Goal: Go to known website: Access a specific website the user already knows

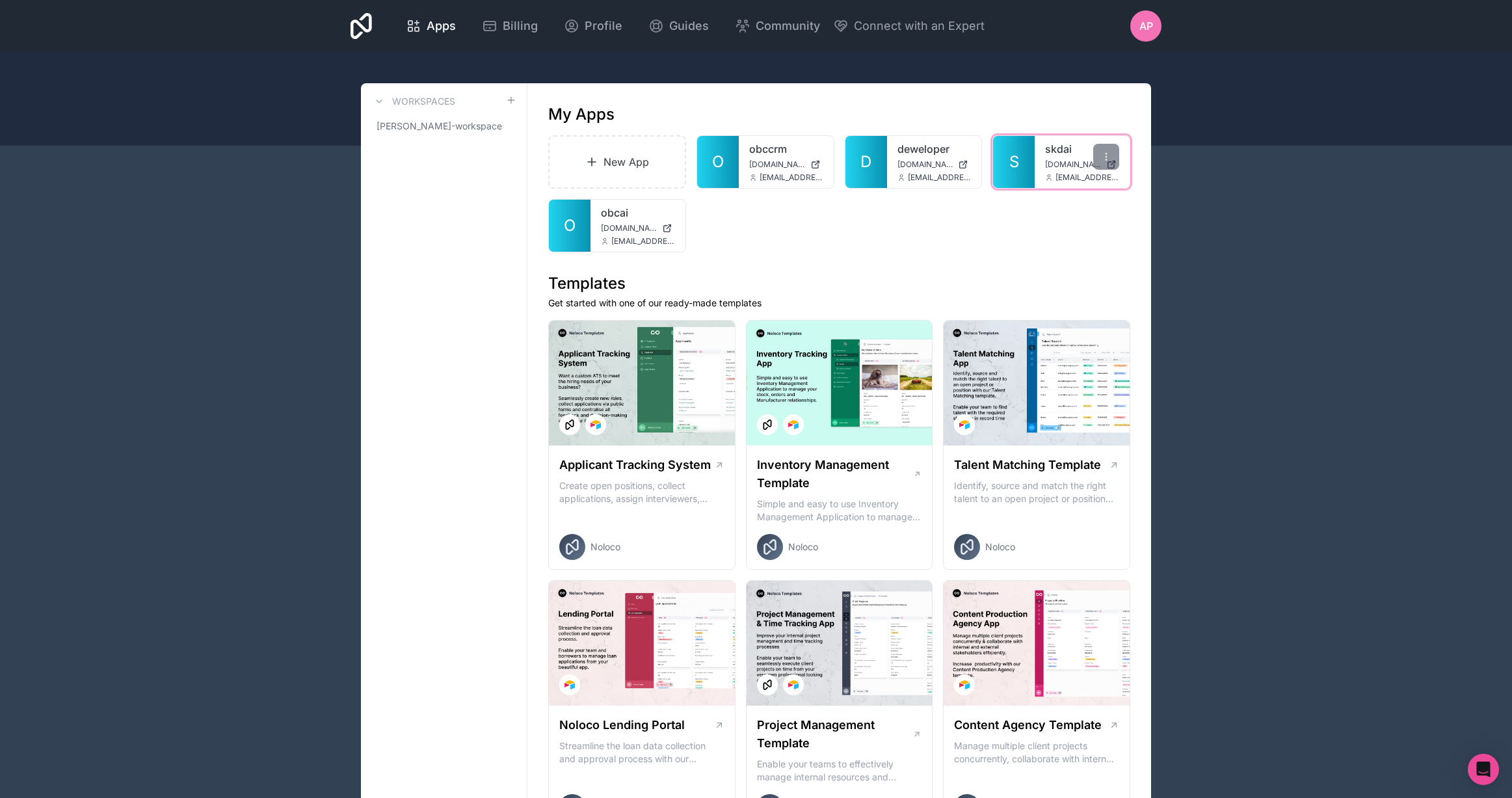
click at [1063, 160] on span "[DOMAIN_NAME]" at bounding box center [1072, 165] width 56 height 10
